Goal: Navigation & Orientation: Find specific page/section

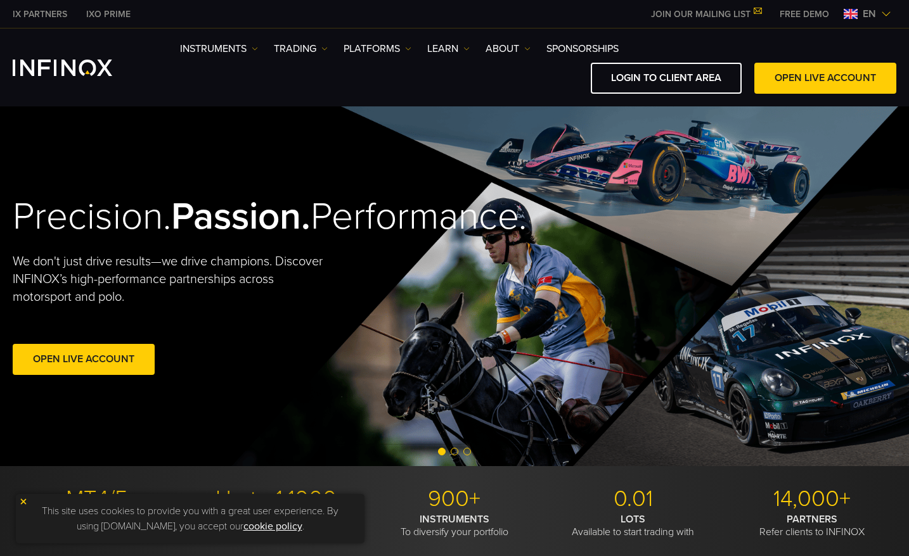
click at [876, 8] on span "en" at bounding box center [868, 13] width 23 height 15
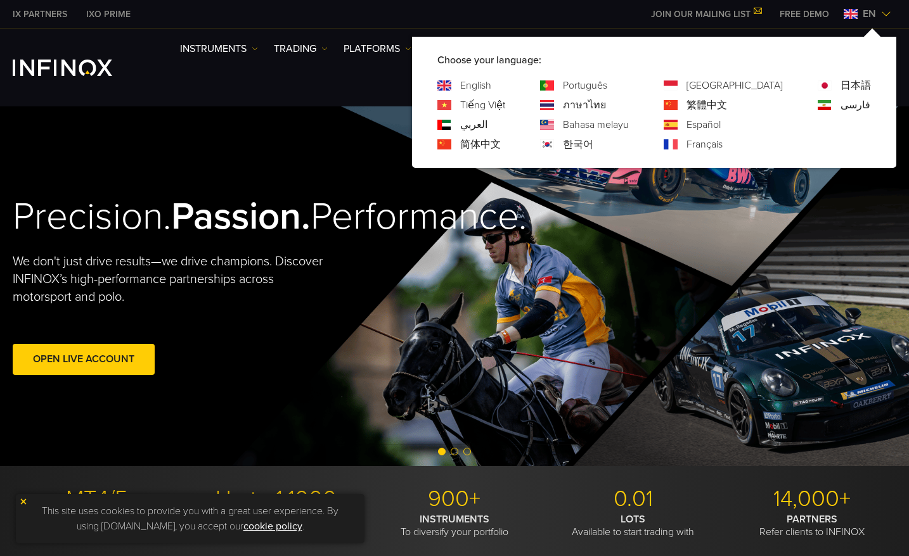
click at [836, 86] on div "日本語" at bounding box center [843, 85] width 53 height 15
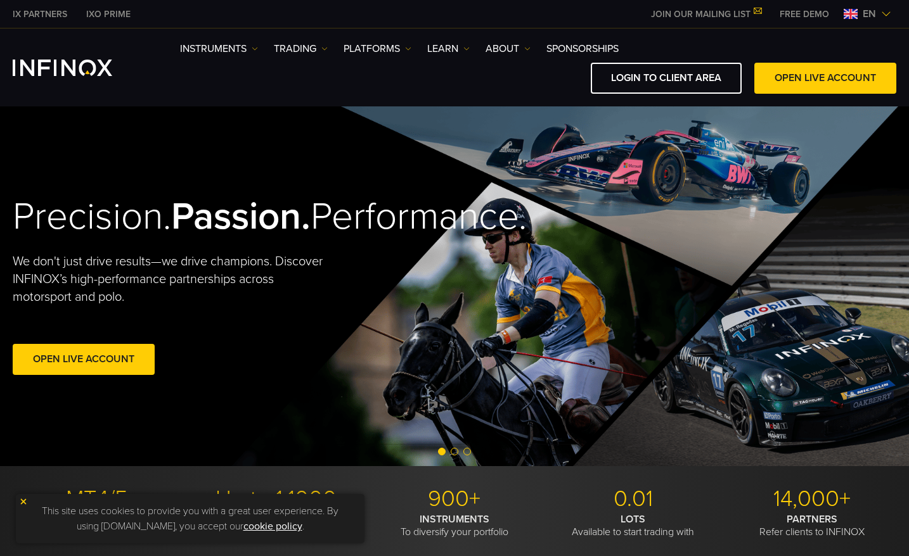
click at [862, 13] on span "en" at bounding box center [868, 13] width 23 height 15
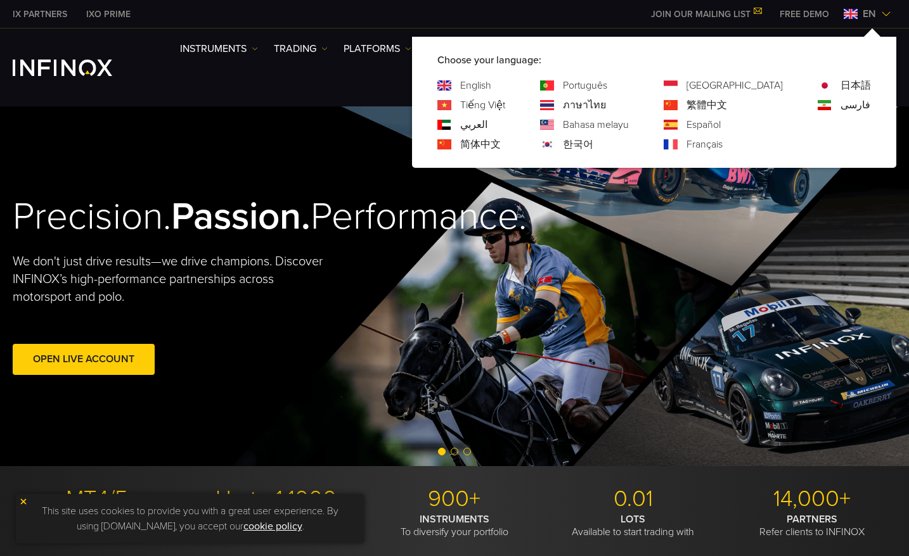
click at [857, 82] on link "日本語" at bounding box center [855, 85] width 30 height 15
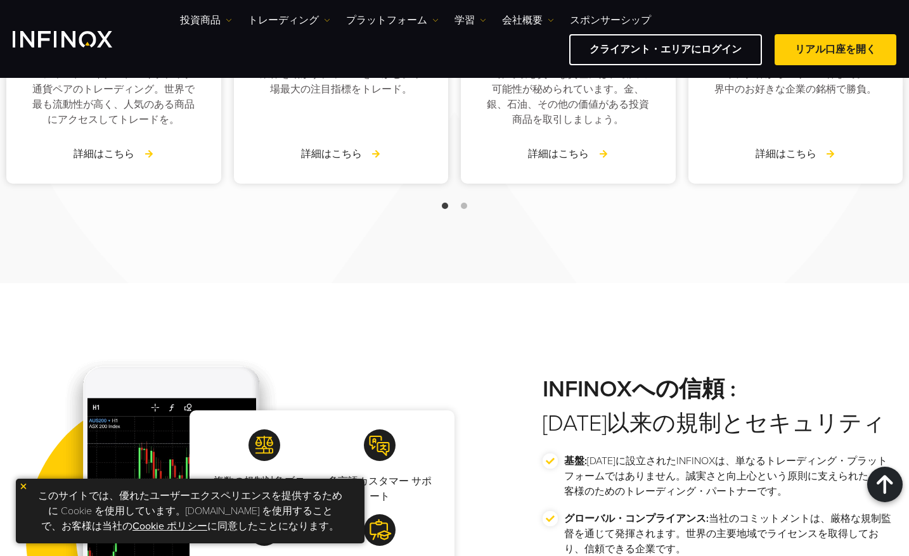
scroll to position [2154, 0]
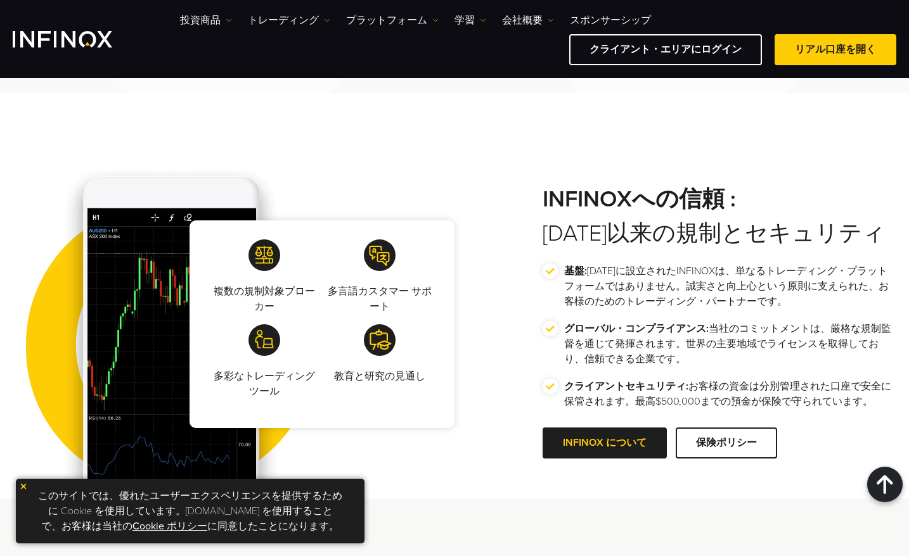
drag, startPoint x: 555, startPoint y: 201, endPoint x: 544, endPoint y: 200, distance: 10.8
click at [555, 201] on strong "INFINOXへの信頼 :" at bounding box center [719, 200] width 354 height 28
drag, startPoint x: 534, startPoint y: 200, endPoint x: 629, endPoint y: 200, distance: 95.0
click at [629, 200] on div "複数の規制対象ブローカー 多言語カスタマー サポート 多彩なトレーディングツール 教育と研究の見通し INFINOXへの信頼 : 基盤:" at bounding box center [454, 324] width 909 height 349
